Goal: Information Seeking & Learning: Learn about a topic

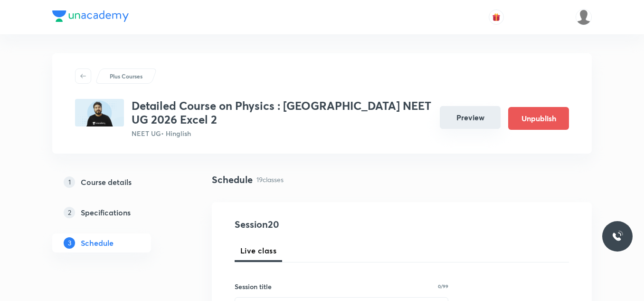
click at [464, 110] on button "Preview" at bounding box center [470, 117] width 61 height 23
click at [478, 114] on button "Preview" at bounding box center [470, 117] width 61 height 23
click at [482, 117] on button "Preview" at bounding box center [470, 117] width 61 height 23
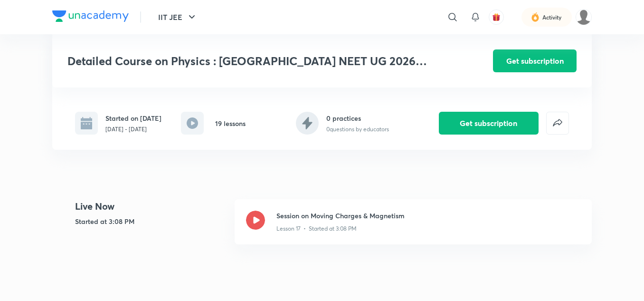
scroll to position [237, 0]
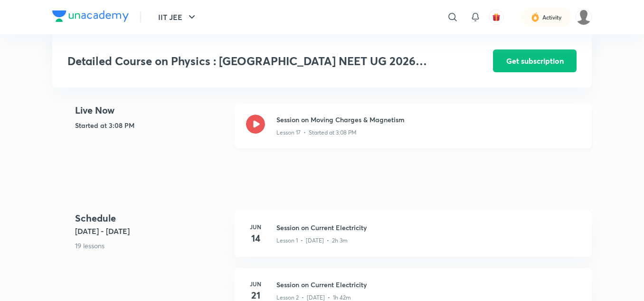
click at [269, 119] on div "Session on Moving Charges & Magnetism Lesson 17 • Started at 3:08 PM" at bounding box center [413, 125] width 357 height 45
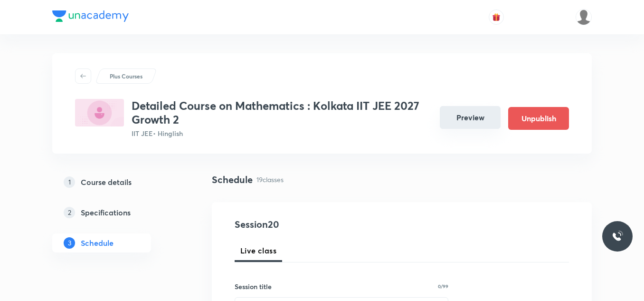
click at [480, 113] on button "Preview" at bounding box center [470, 117] width 61 height 23
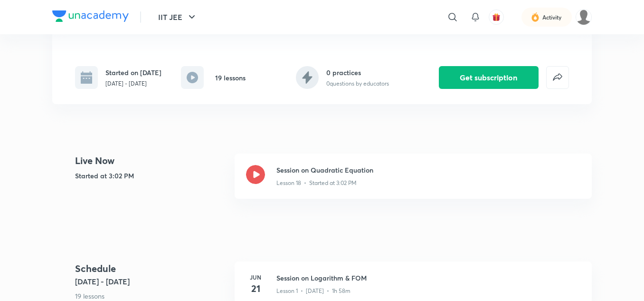
scroll to position [237, 0]
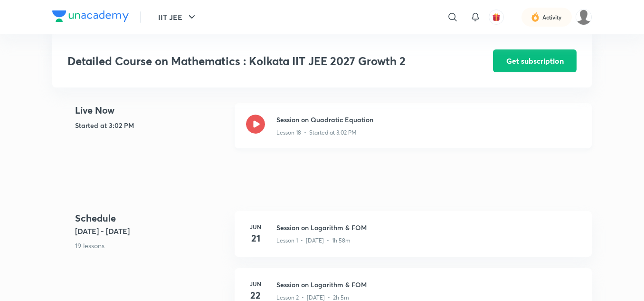
click at [261, 121] on icon at bounding box center [255, 123] width 19 height 19
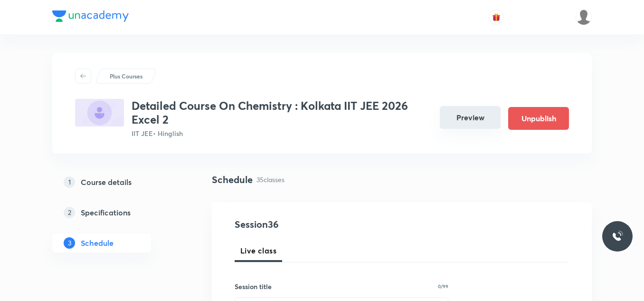
click at [474, 115] on button "Preview" at bounding box center [470, 117] width 61 height 23
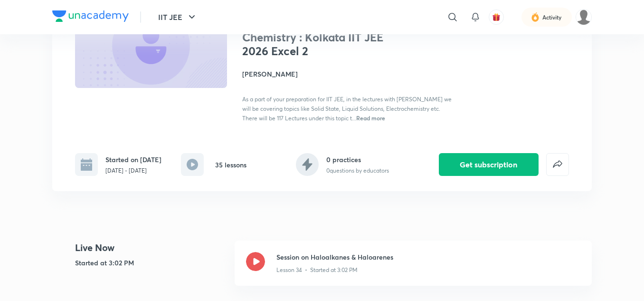
scroll to position [142, 0]
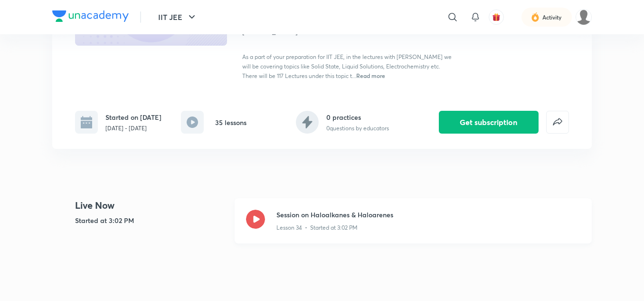
click at [255, 212] on icon at bounding box center [255, 218] width 19 height 19
